Goal: Navigation & Orientation: Find specific page/section

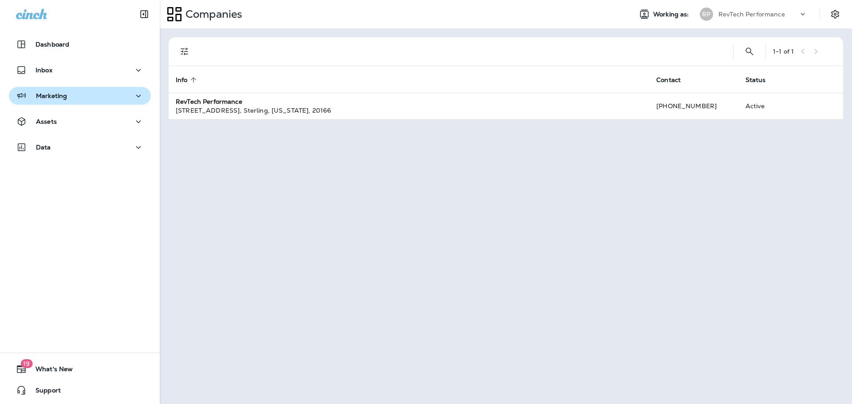
click at [66, 97] on p "Marketing" at bounding box center [51, 95] width 31 height 7
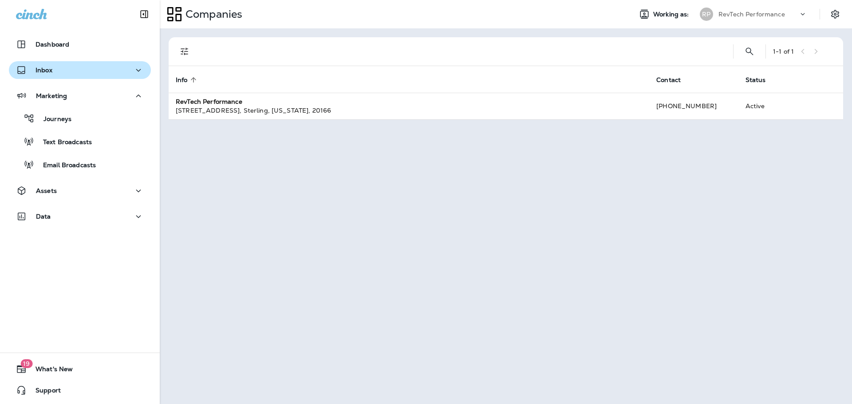
click at [63, 72] on div "Inbox" at bounding box center [80, 70] width 128 height 11
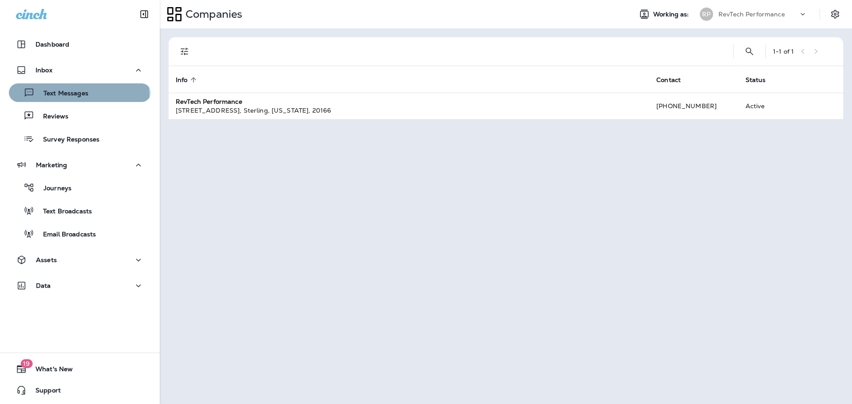
click at [79, 95] on p "Text Messages" at bounding box center [62, 94] width 54 height 8
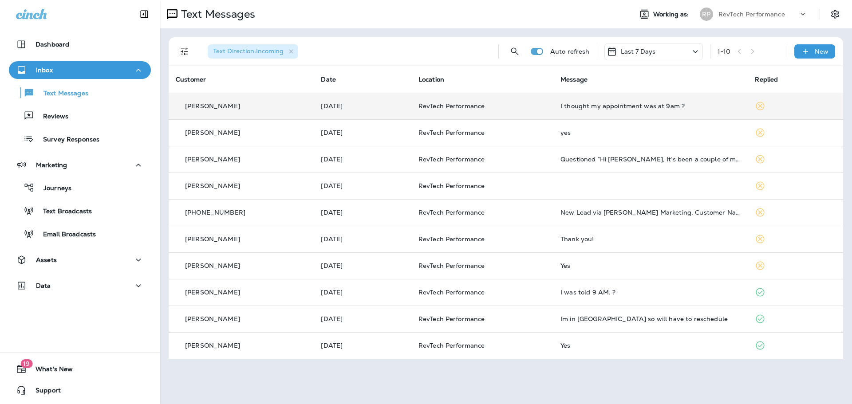
click at [564, 110] on td "I thought my appointment was at 9am ?" at bounding box center [651, 106] width 195 height 27
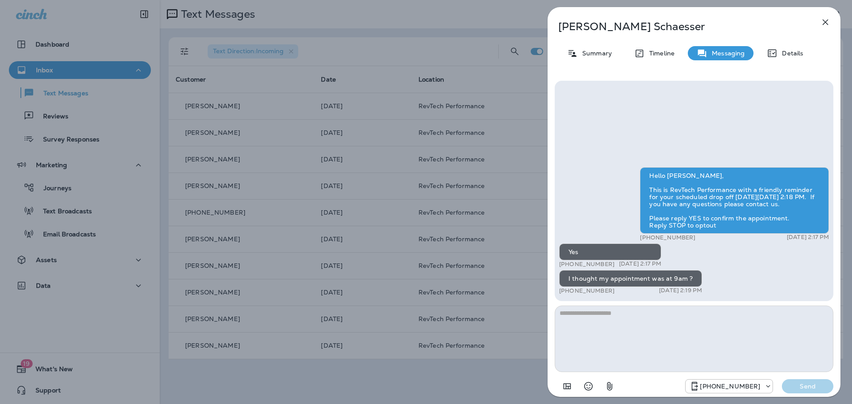
click at [631, 30] on p "[PERSON_NAME]" at bounding box center [679, 26] width 242 height 12
click at [630, 30] on p "[PERSON_NAME]" at bounding box center [679, 26] width 242 height 12
drag, startPoint x: 628, startPoint y: 29, endPoint x: 622, endPoint y: 30, distance: 5.8
copy p "Schaesser"
click at [321, 117] on div "[PERSON_NAME] Summary Timeline Messaging Details Hello [PERSON_NAME], This is R…" at bounding box center [426, 202] width 852 height 404
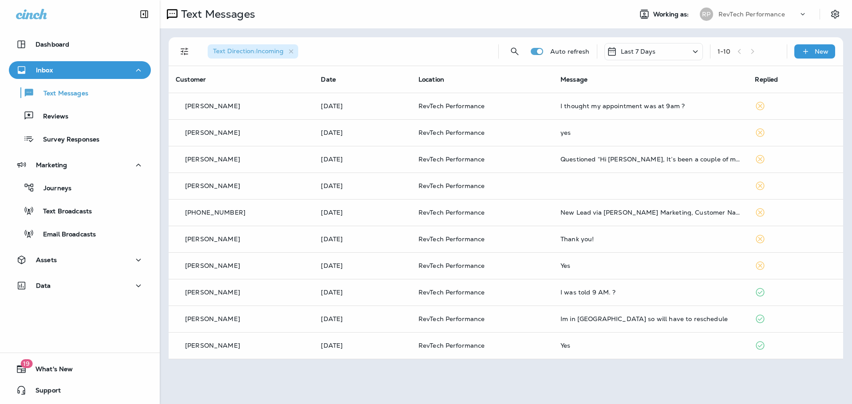
drag, startPoint x: 245, startPoint y: 139, endPoint x: 241, endPoint y: 141, distance: 4.8
click at [243, 140] on div at bounding box center [426, 202] width 852 height 404
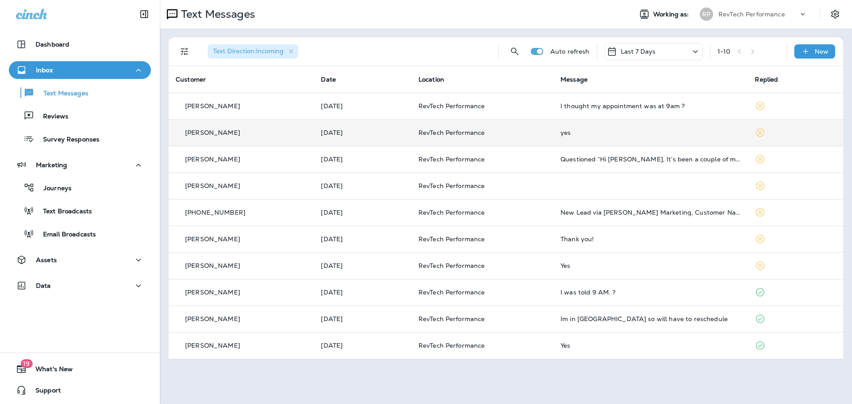
click at [237, 138] on td "[PERSON_NAME]" at bounding box center [241, 132] width 145 height 27
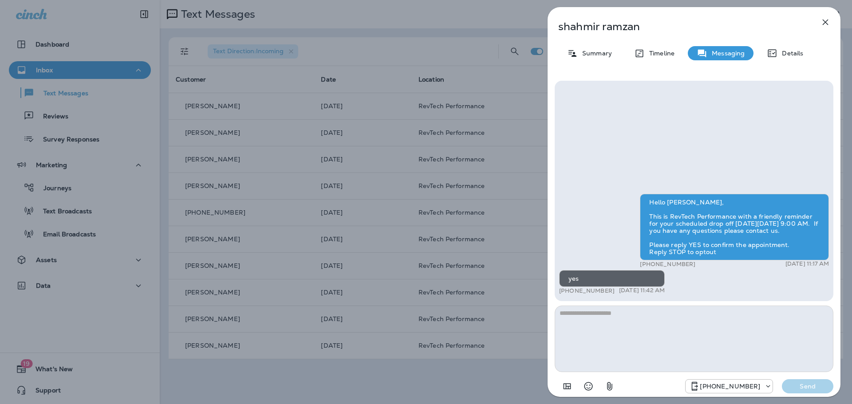
drag, startPoint x: 346, startPoint y: 205, endPoint x: 344, endPoint y: 197, distance: 8.6
click at [348, 203] on div "[PERSON_NAME] Summary Timeline Messaging Details Hello [PERSON_NAME], This is R…" at bounding box center [426, 202] width 852 height 404
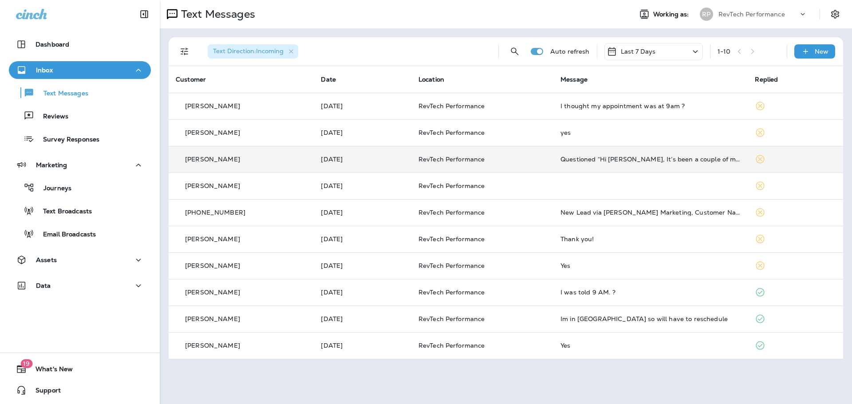
click at [261, 158] on div "[PERSON_NAME]" at bounding box center [241, 159] width 131 height 9
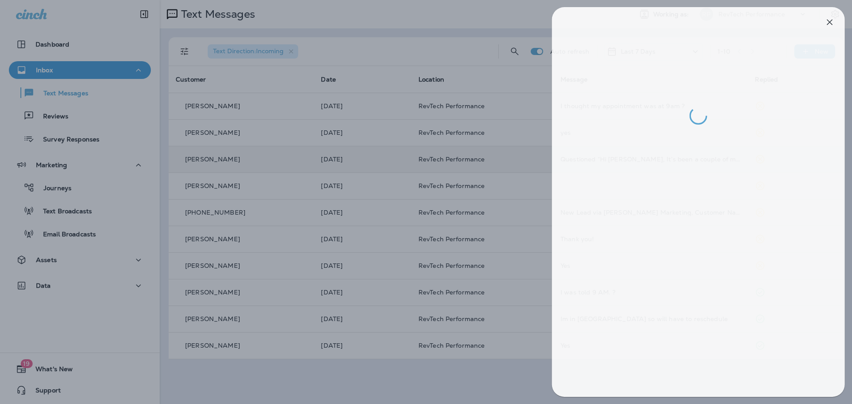
click at [355, 165] on div at bounding box center [430, 202] width 852 height 404
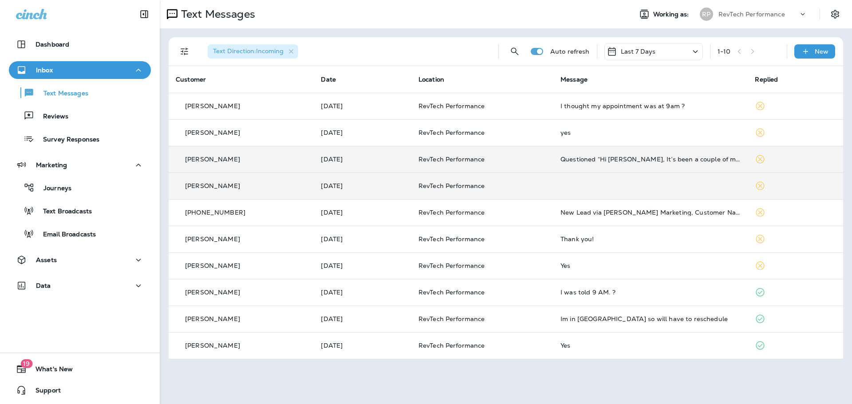
click at [294, 188] on div "[PERSON_NAME]" at bounding box center [241, 186] width 131 height 9
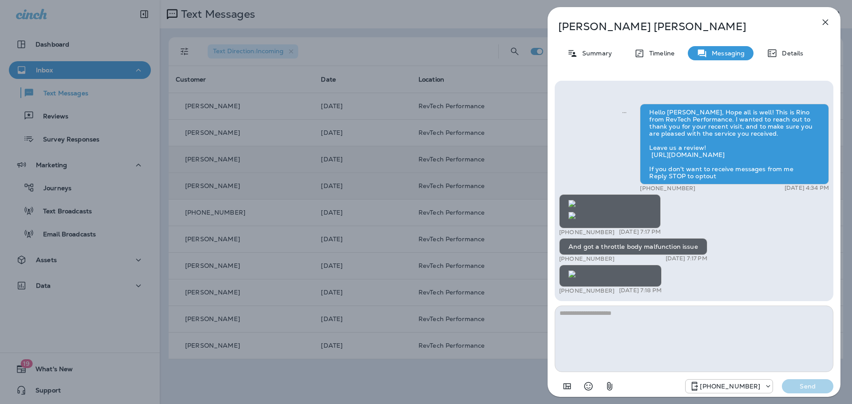
scroll to position [-852, 0]
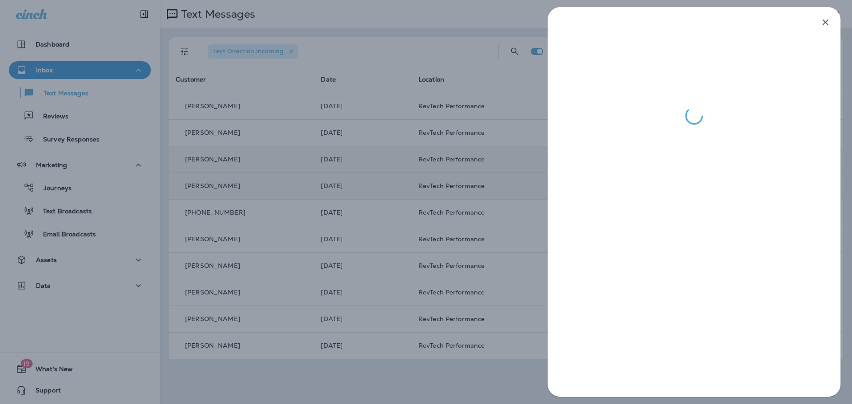
click at [252, 229] on div at bounding box center [426, 202] width 852 height 404
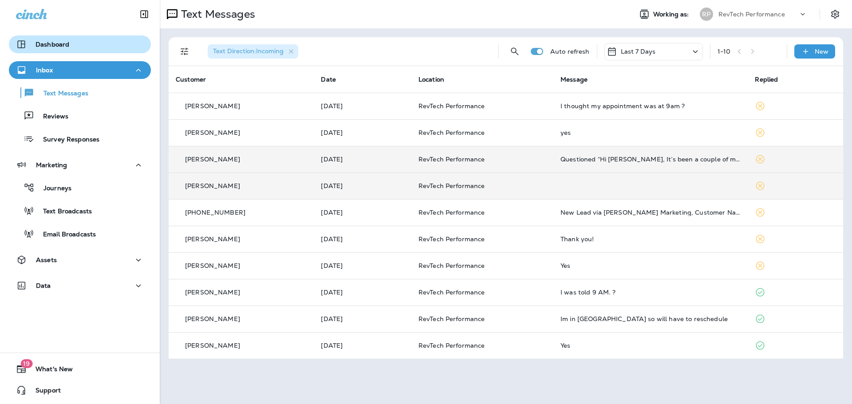
click at [48, 44] on p "Dashboard" at bounding box center [53, 44] width 34 height 7
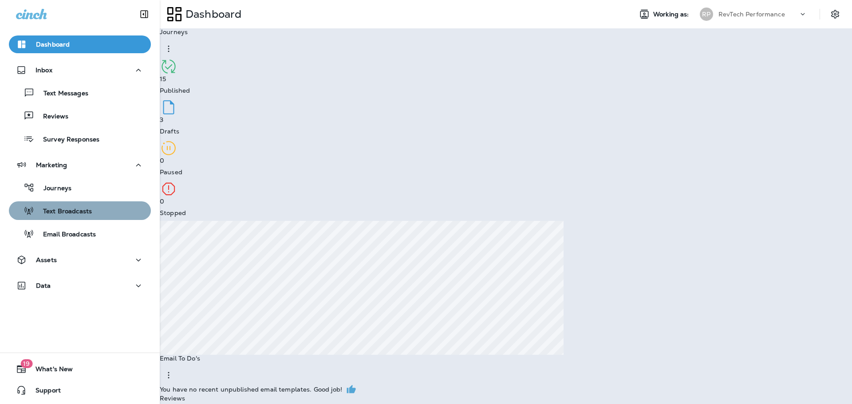
click at [82, 215] on p "Text Broadcasts" at bounding box center [63, 212] width 58 height 8
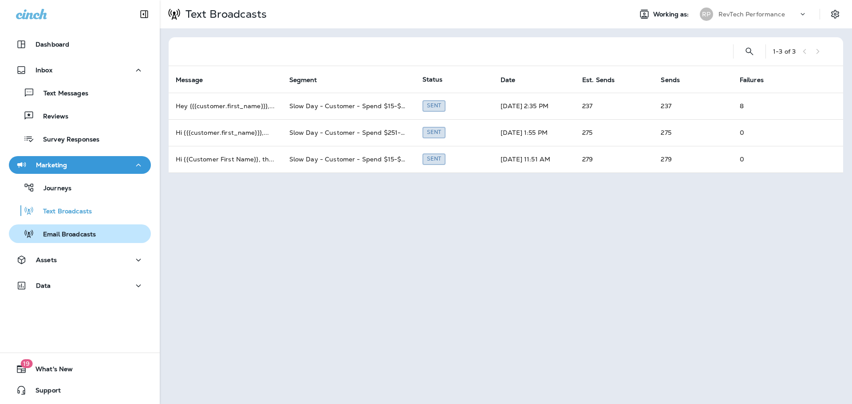
click at [80, 240] on div "Email Broadcasts" at bounding box center [53, 233] width 83 height 13
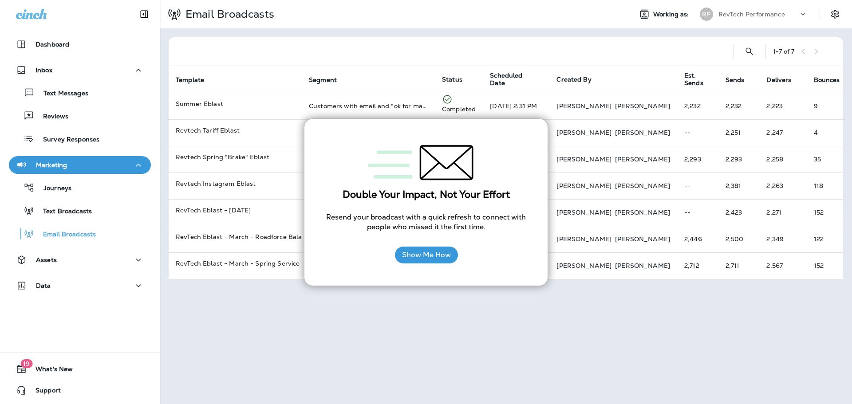
drag, startPoint x: 622, startPoint y: 350, endPoint x: 619, endPoint y: 356, distance: 6.4
click at [622, 351] on div "Email Broadcasts Working as: RP RevTech Performance 1 - 7 of 7 Template Segment…" at bounding box center [506, 202] width 692 height 404
click at [411, 347] on div "Email Broadcasts Working as: RP RevTech Performance 1 - 7 of 7 Template Segment…" at bounding box center [506, 202] width 692 height 404
click at [67, 45] on p "Dashboard" at bounding box center [53, 44] width 34 height 7
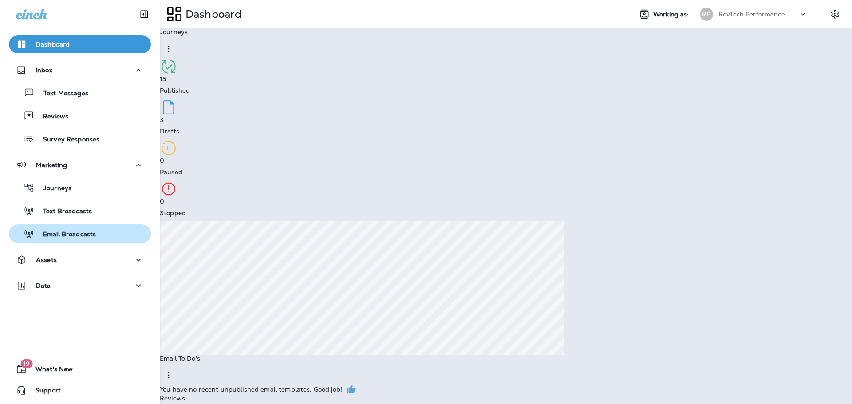
click at [71, 233] on p "Email Broadcasts" at bounding box center [65, 235] width 62 height 8
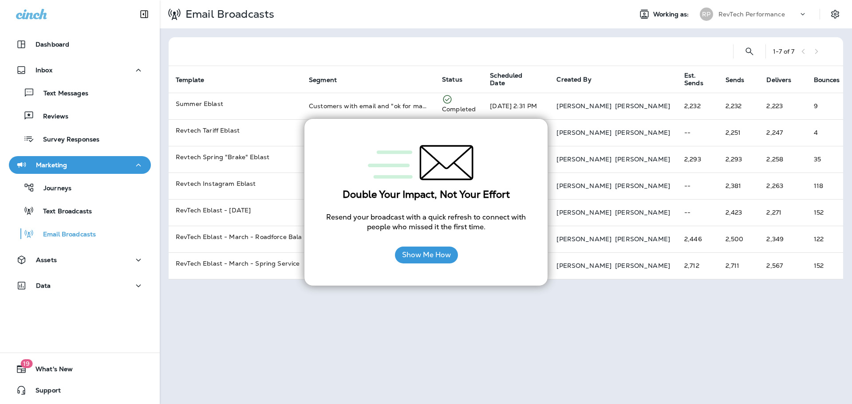
click at [513, 402] on div "Email Broadcasts Working as: RP RevTech Performance 1 - 7 of 7 Template Segment…" at bounding box center [506, 202] width 692 height 404
click at [64, 214] on p "Text Broadcasts" at bounding box center [63, 212] width 58 height 8
